Goal: Task Accomplishment & Management: Manage account settings

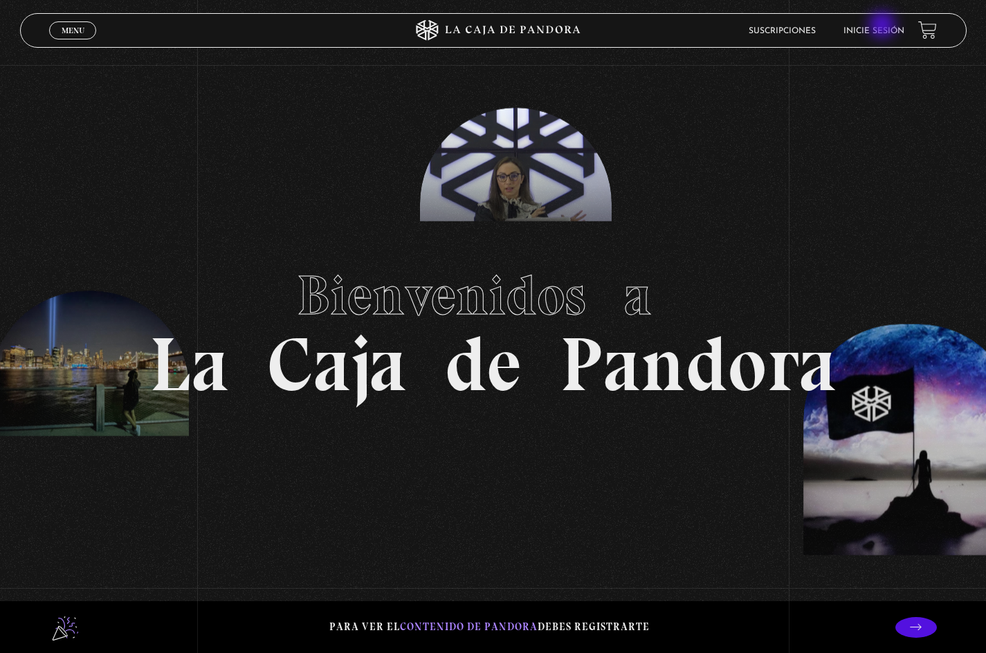
click at [883, 27] on link "Inicie sesión" at bounding box center [873, 31] width 61 height 8
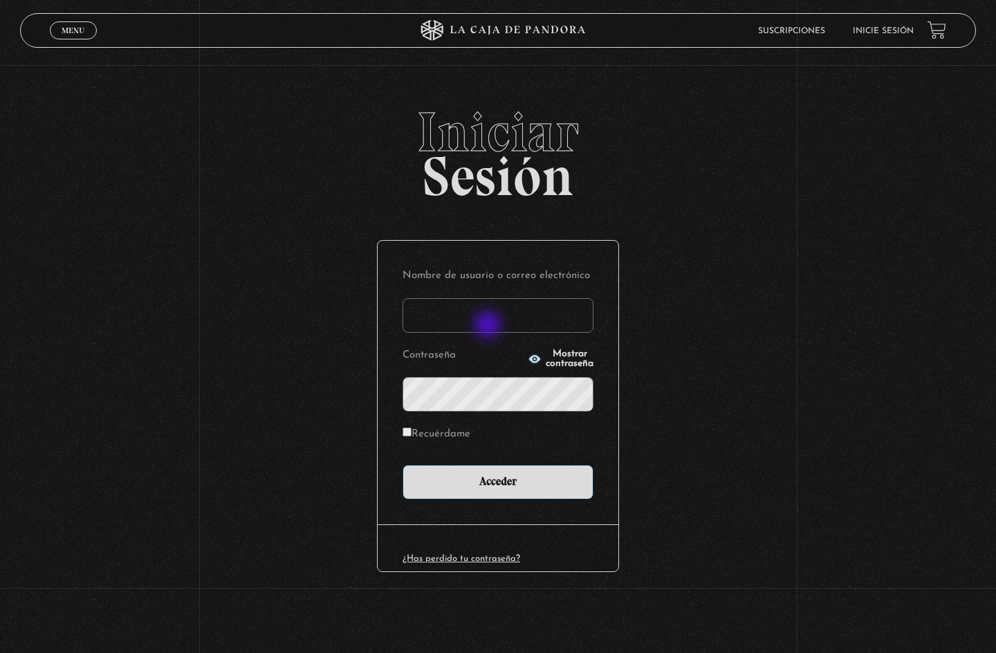
click at [489, 325] on input "Nombre de usuario o correo electrónico" at bounding box center [498, 315] width 191 height 35
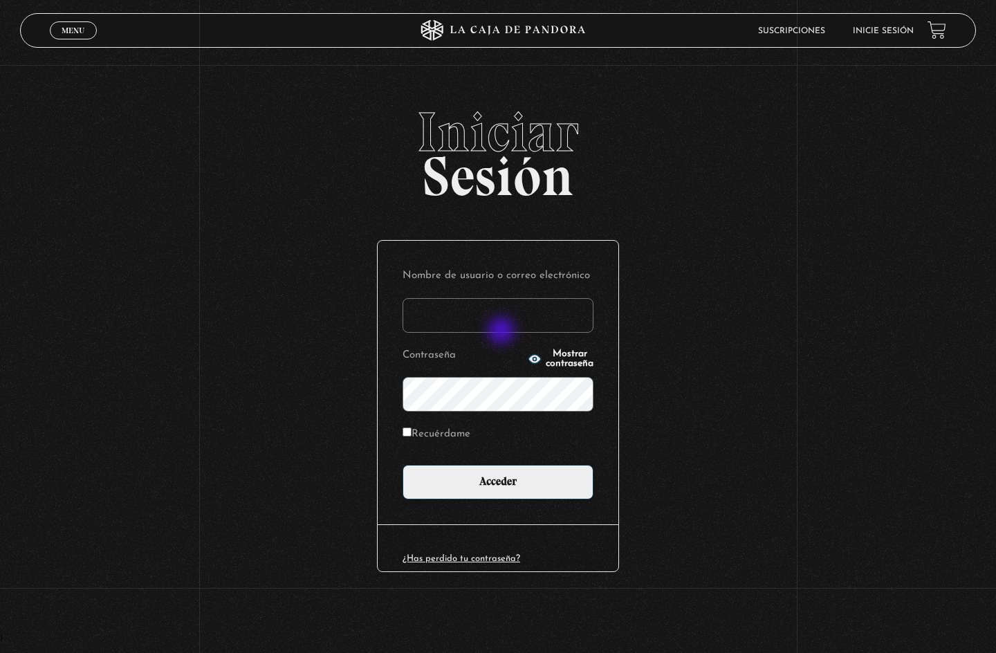
type input "marilynalvarez09@hotmail.com"
click at [569, 356] on span "Mostrar contraseña" at bounding box center [570, 358] width 48 height 19
click at [403, 465] on input "Acceder" at bounding box center [498, 482] width 191 height 35
